Goal: Transaction & Acquisition: Subscribe to service/newsletter

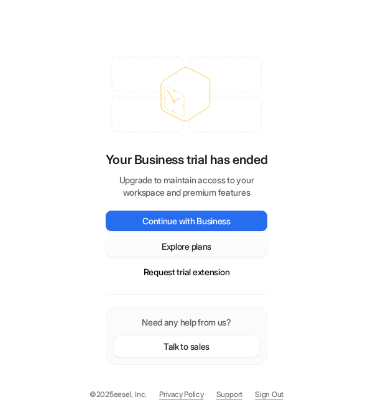
click at [191, 249] on button "Explore plans" at bounding box center [187, 246] width 162 height 21
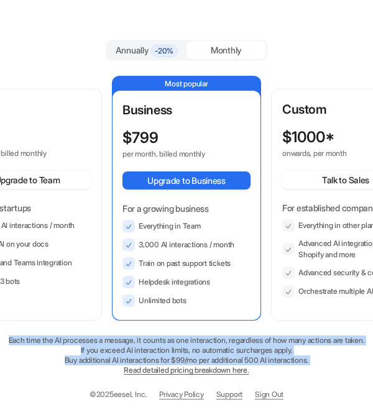
drag, startPoint x: 12, startPoint y: 369, endPoint x: -8, endPoint y: 344, distance: 32.2
click at [0, 344] on html "Annually -20% Monthly Team $ 299 per month, billed monthly Upgrade to Team For …" at bounding box center [186, 207] width 373 height 415
